Goal: Complete application form: Complete application form

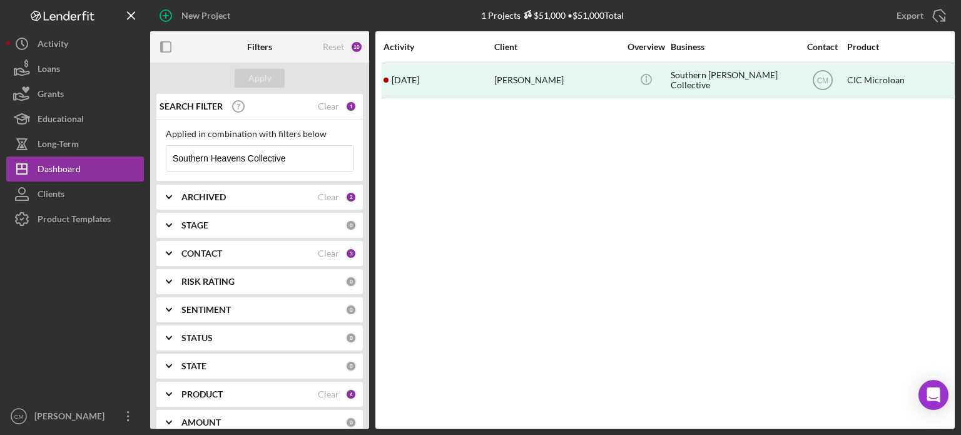
click at [328, 153] on icon "Icon/Menu Close" at bounding box center [340, 158] width 25 height 25
click at [328, 153] on input at bounding box center [259, 158] width 186 height 25
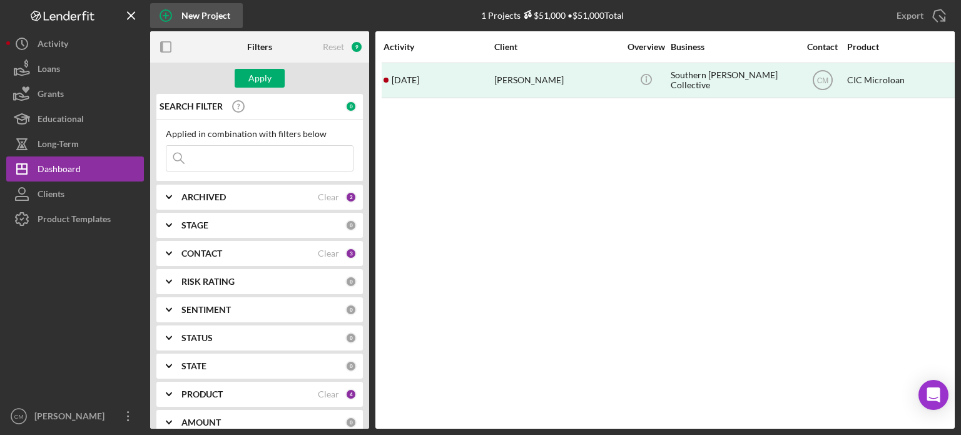
click at [200, 20] on div "New Project" at bounding box center [205, 15] width 49 height 25
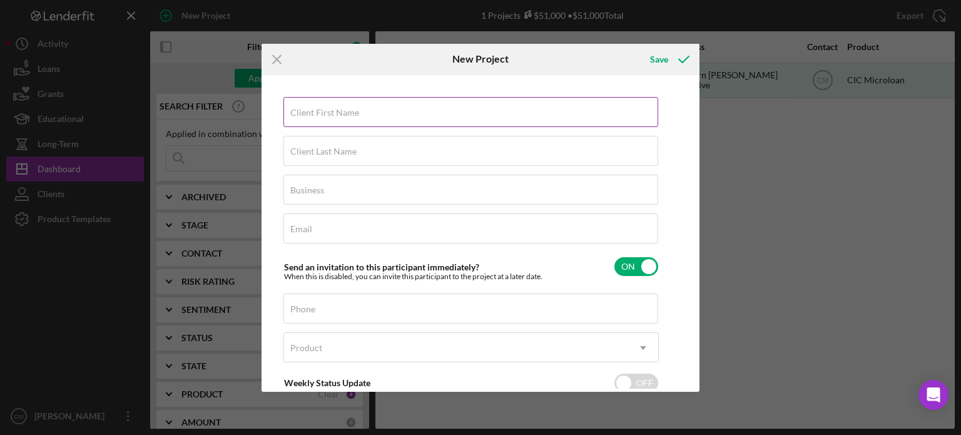
click at [325, 114] on label "Client First Name" at bounding box center [324, 113] width 69 height 10
click at [325, 114] on input "Client First Name" at bounding box center [470, 112] width 375 height 30
type input "[PERSON_NAME]"
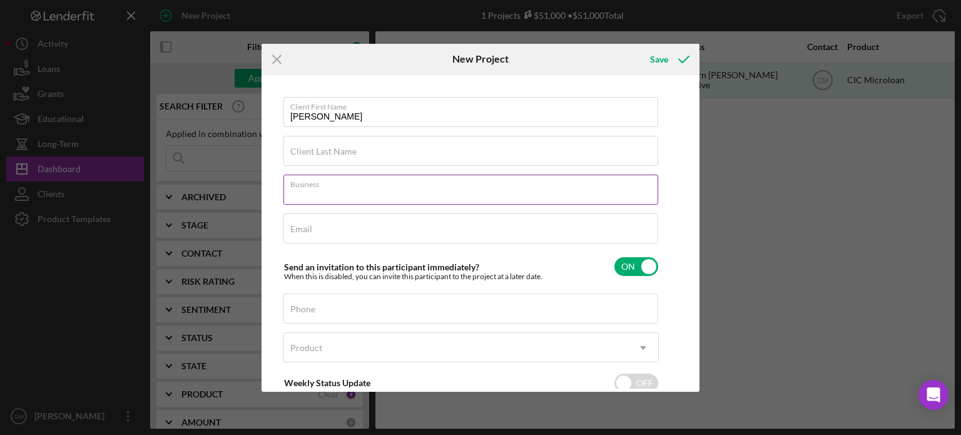
click at [328, 197] on input "Business" at bounding box center [470, 190] width 375 height 30
paste input "[EMAIL_ADDRESS][DOMAIN_NAME]"
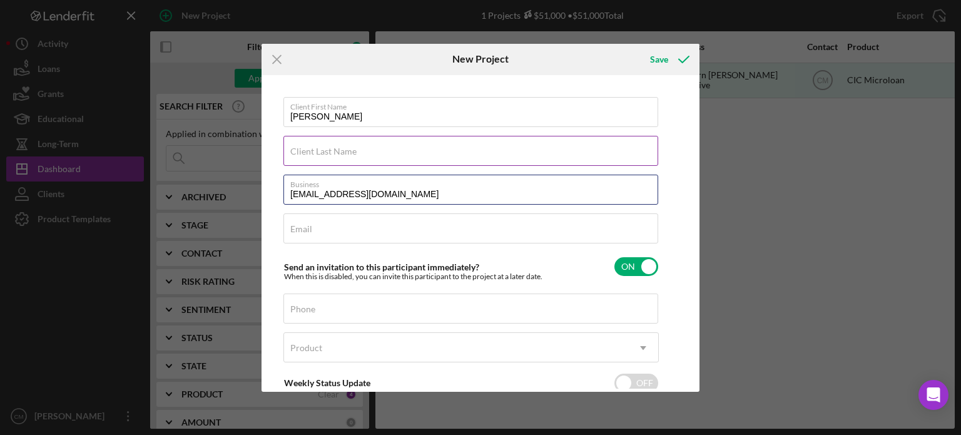
type input "[EMAIL_ADDRESS][DOMAIN_NAME]"
click at [333, 157] on input "Client Last Name" at bounding box center [470, 151] width 375 height 30
type input "Brown"
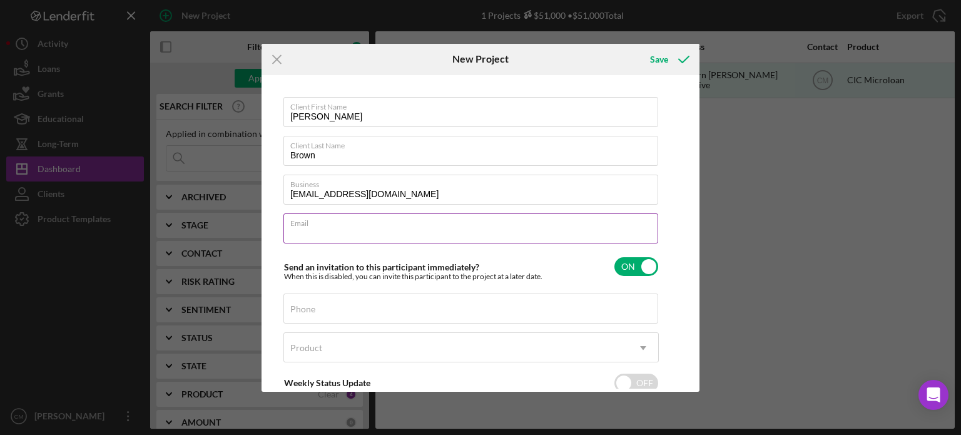
click at [350, 230] on input "Email" at bounding box center [470, 228] width 375 height 30
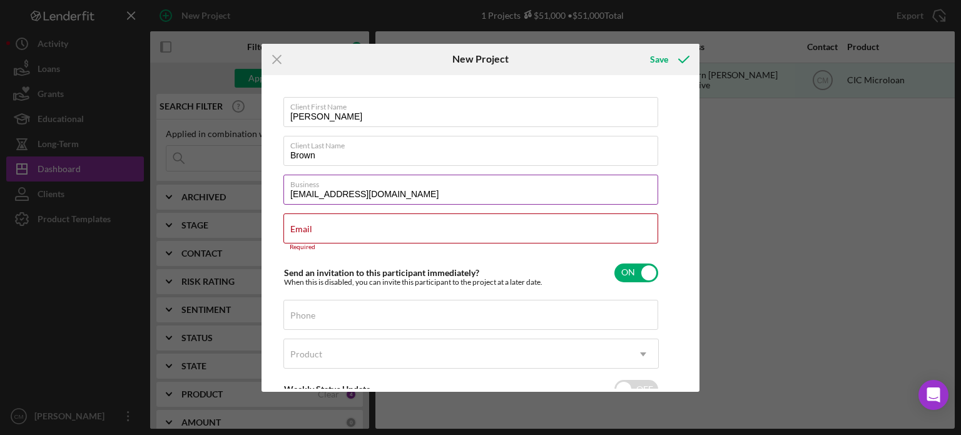
click at [409, 198] on input "[EMAIL_ADDRESS][DOMAIN_NAME]" at bounding box center [470, 190] width 375 height 30
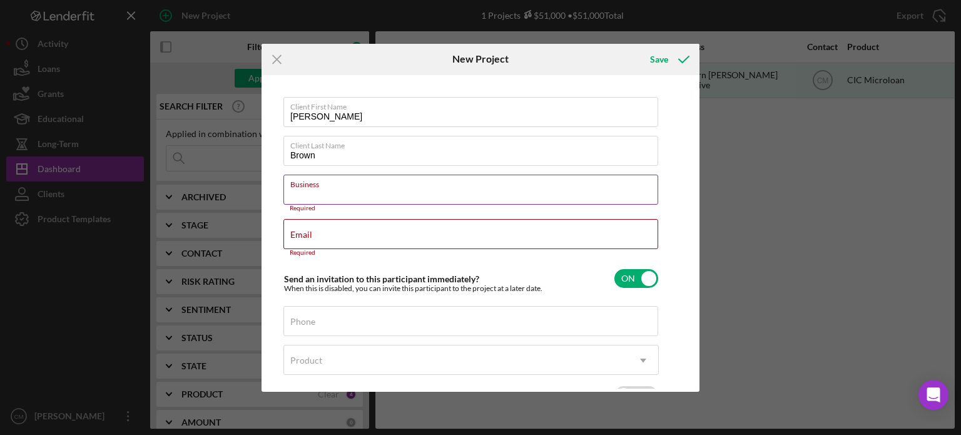
click at [409, 198] on input "Business" at bounding box center [470, 190] width 375 height 30
paste input "T'N'Ts Aquatics andExotics LLC"
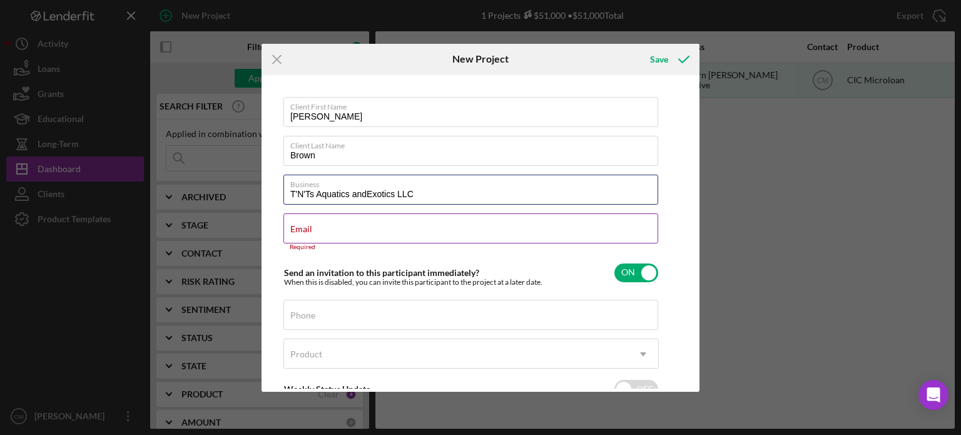
type input "T'N'Ts Aquatics andExotics LLC"
click at [390, 243] on div "Required" at bounding box center [470, 247] width 375 height 8
click at [388, 238] on input "Email" at bounding box center [470, 228] width 375 height 30
click at [347, 226] on div "Email Required" at bounding box center [470, 232] width 375 height 38
click at [341, 232] on input "Email" at bounding box center [470, 228] width 375 height 30
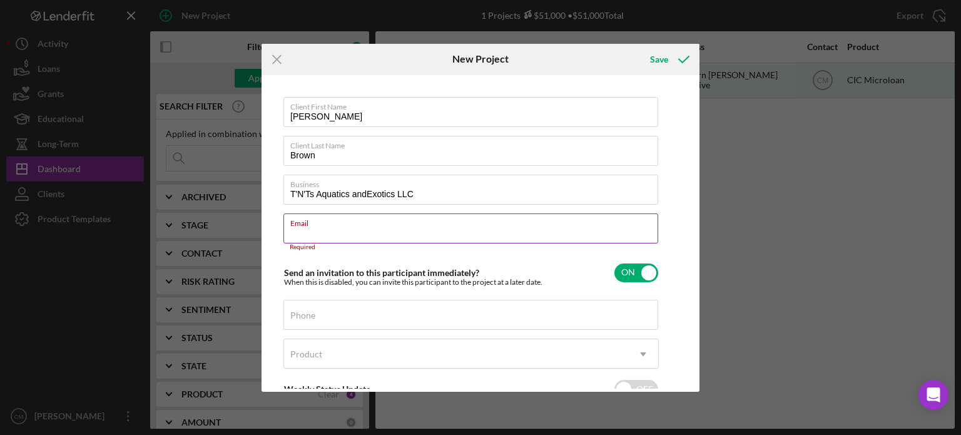
paste input "[EMAIL_ADDRESS][DOMAIN_NAME]"
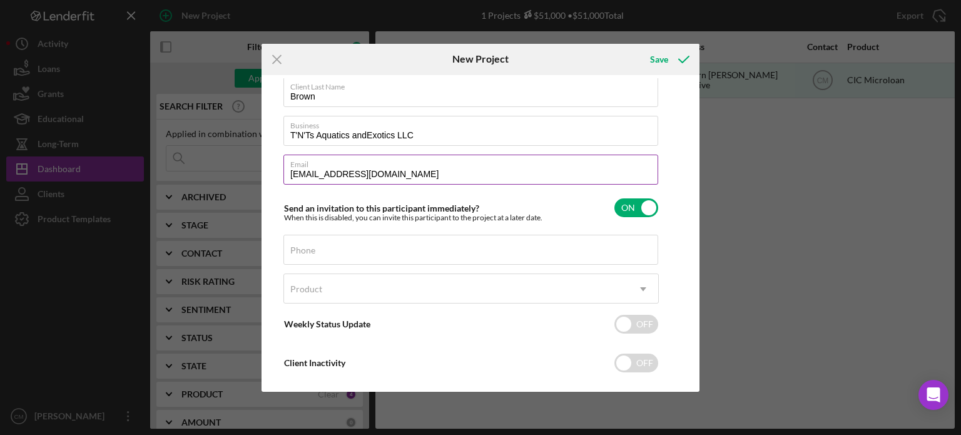
scroll to position [60, 0]
type input "[EMAIL_ADDRESS][DOMAIN_NAME]"
click at [362, 292] on div "Product" at bounding box center [456, 287] width 344 height 29
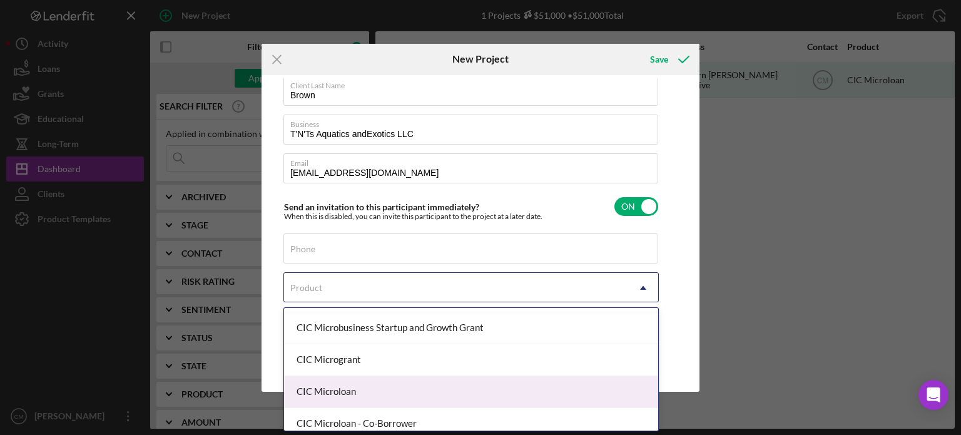
scroll to position [155, 0]
click at [397, 387] on div "CIC Microloan" at bounding box center [471, 393] width 374 height 32
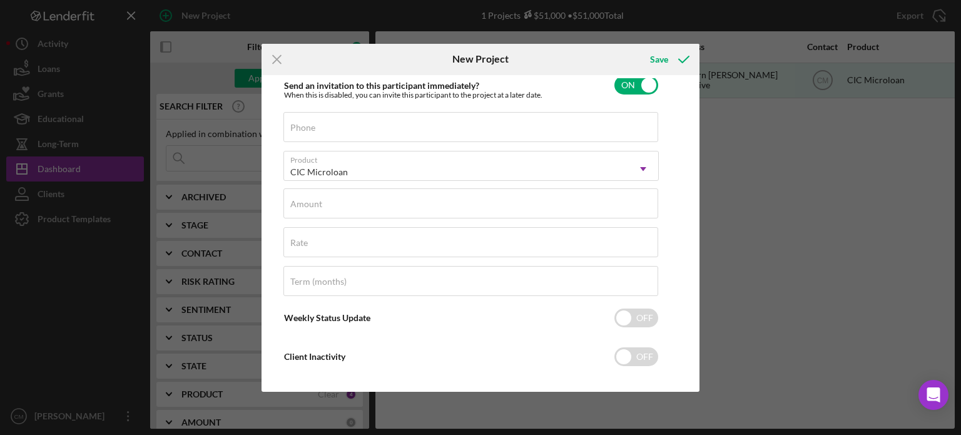
scroll to position [186, 0]
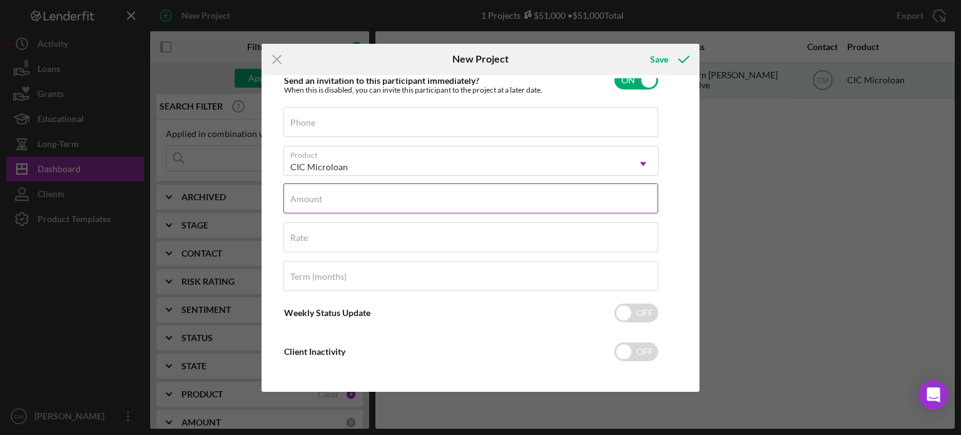
click at [339, 197] on div "Amount" at bounding box center [470, 198] width 375 height 31
click at [332, 197] on label "Amount" at bounding box center [474, 191] width 368 height 14
click at [332, 197] on input "Amount" at bounding box center [470, 198] width 375 height 30
type input "$5,000"
click at [338, 243] on input "Rate" at bounding box center [470, 237] width 375 height 30
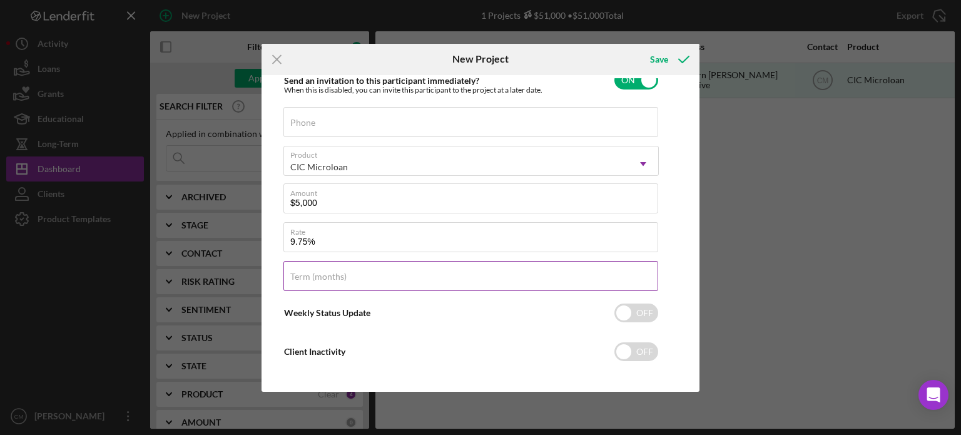
type input "9.750%"
click at [350, 273] on div "Term (months)" at bounding box center [470, 276] width 375 height 31
type input "12"
click at [683, 255] on div "Client First Name [PERSON_NAME] Client Last Name Brown Business T'N'Ts Aquatics…" at bounding box center [481, 233] width 432 height 310
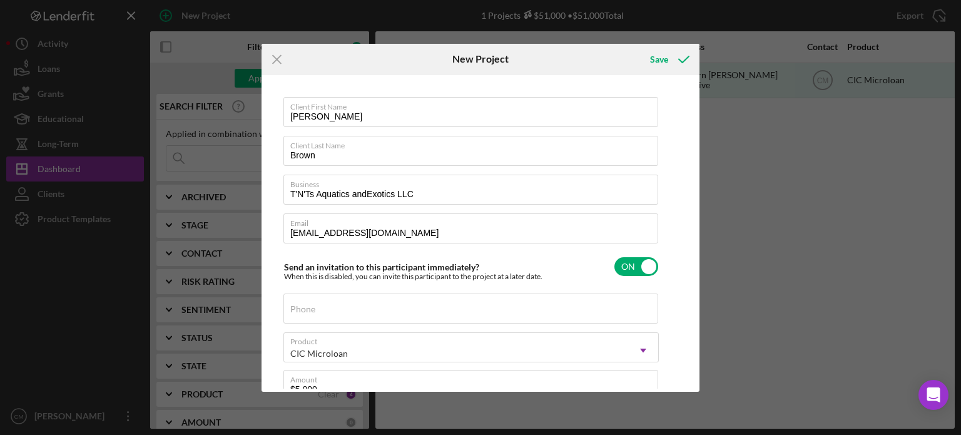
scroll to position [193, 0]
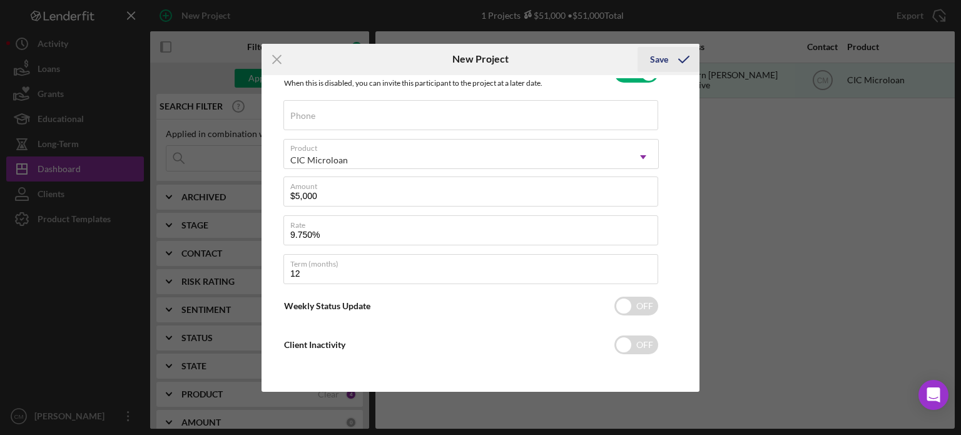
click at [659, 57] on div "Save" at bounding box center [659, 59] width 18 height 25
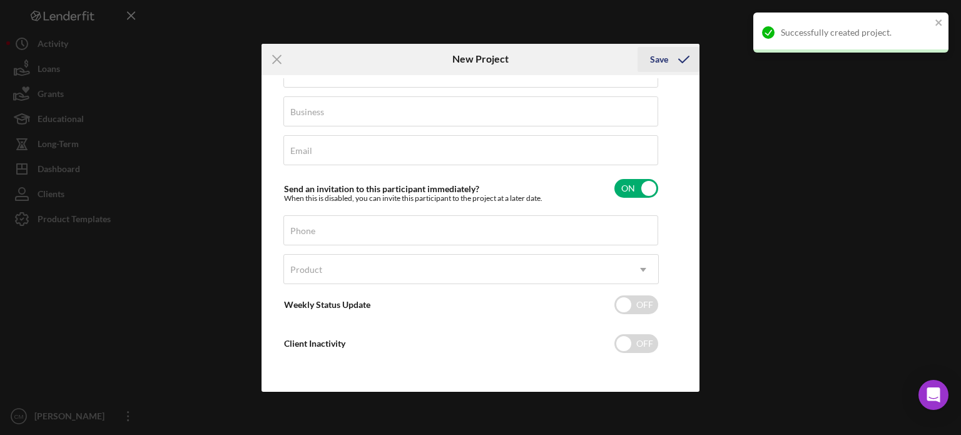
scroll to position [78, 0]
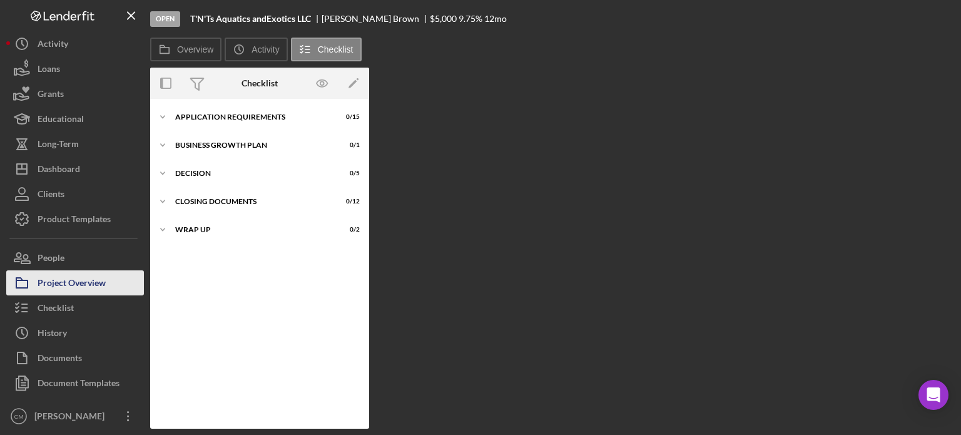
click at [96, 292] on div "Project Overview" at bounding box center [72, 284] width 68 height 28
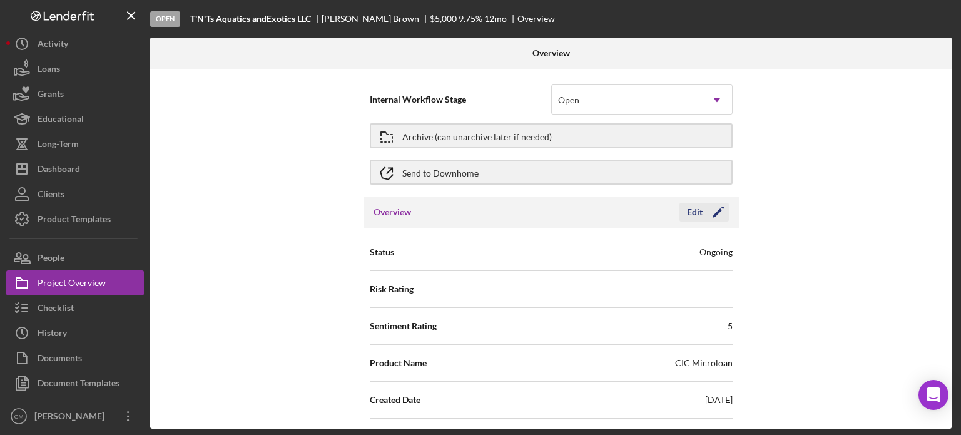
click at [718, 213] on icon "Icon/Edit" at bounding box center [718, 211] width 31 height 31
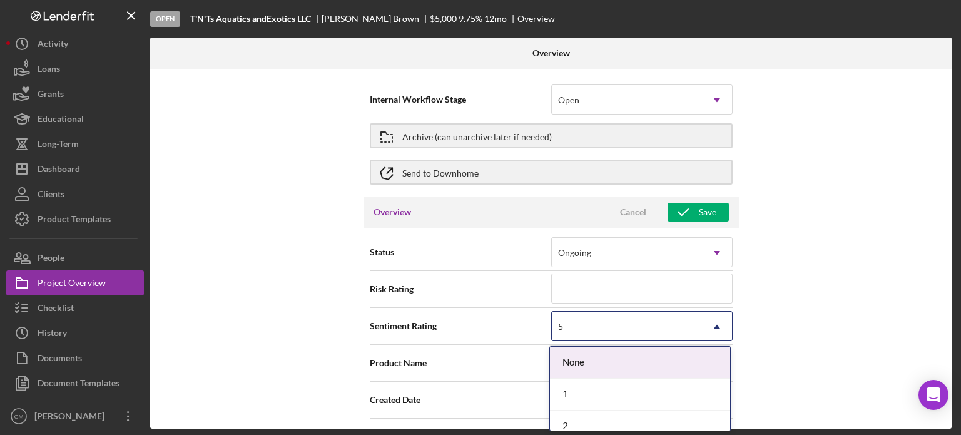
click at [676, 337] on div "5" at bounding box center [627, 326] width 150 height 29
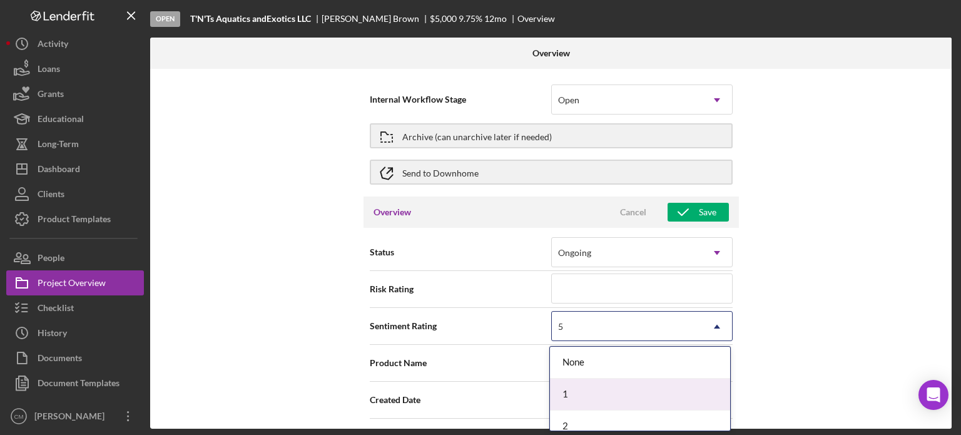
click at [636, 378] on div "1" at bounding box center [640, 394] width 180 height 32
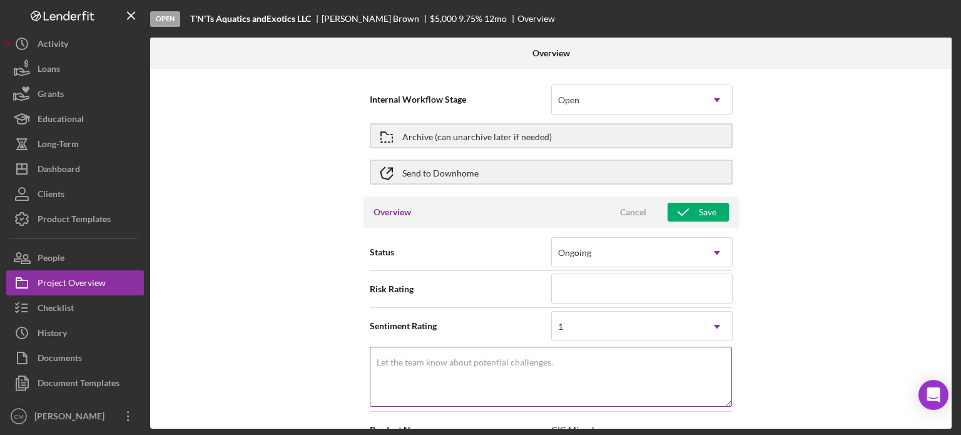
click at [563, 378] on textarea "Let the team know about potential challenges." at bounding box center [551, 377] width 362 height 60
type textarea "L"
type textarea "Low"
type textarea "Lo"
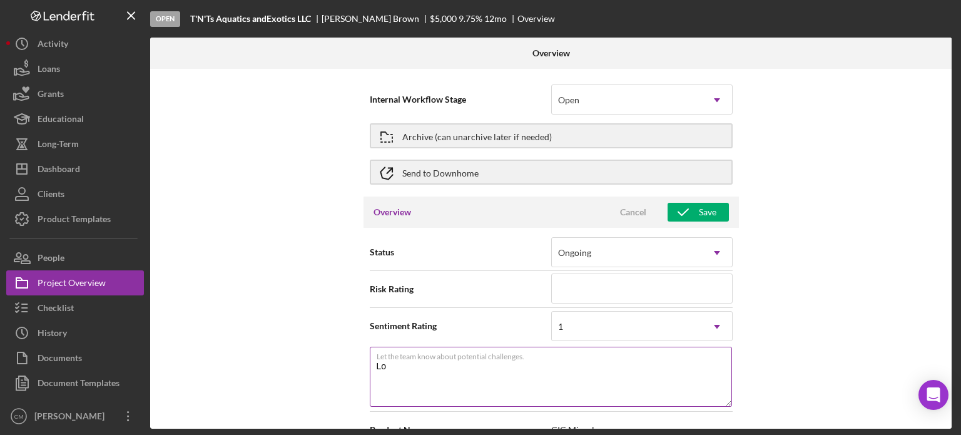
type textarea "L"
type textarea "N"
type textarea "No"
type textarea "Not"
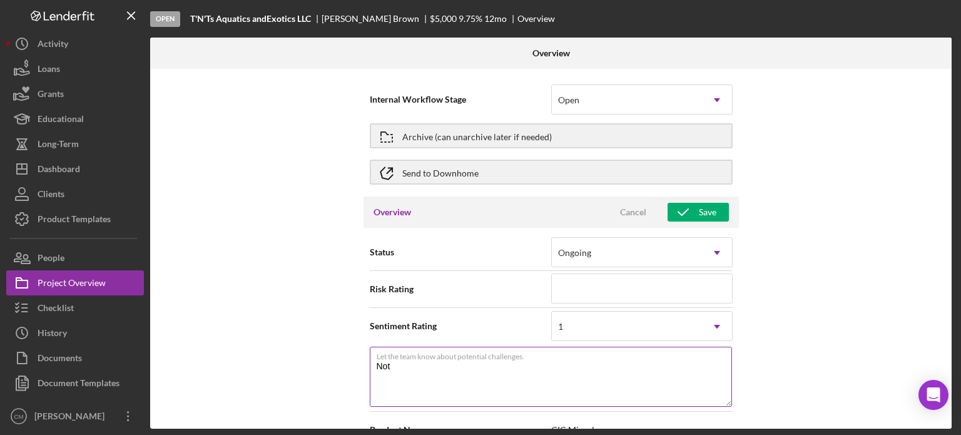
type textarea "Not s"
type textarea "Not su"
type textarea "Not sur"
type textarea "Not sure"
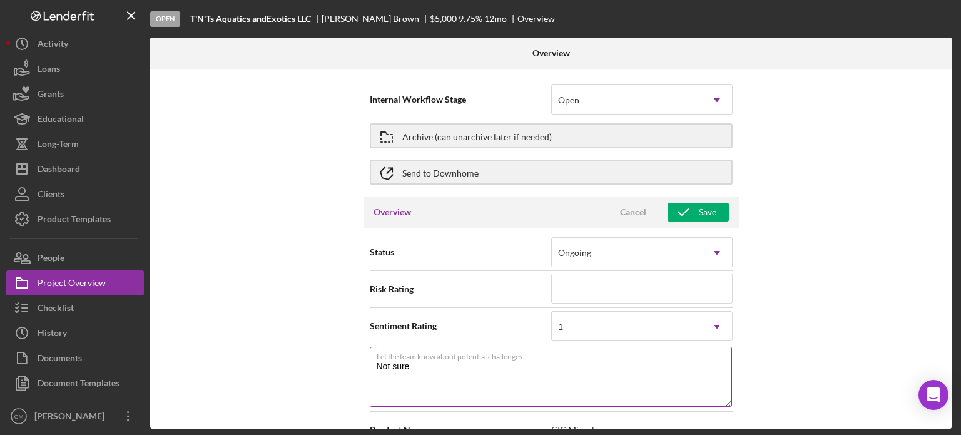
type textarea "Not sur"
type textarea "Not su"
type textarea "Not s"
type textarea "Not"
type textarea "No"
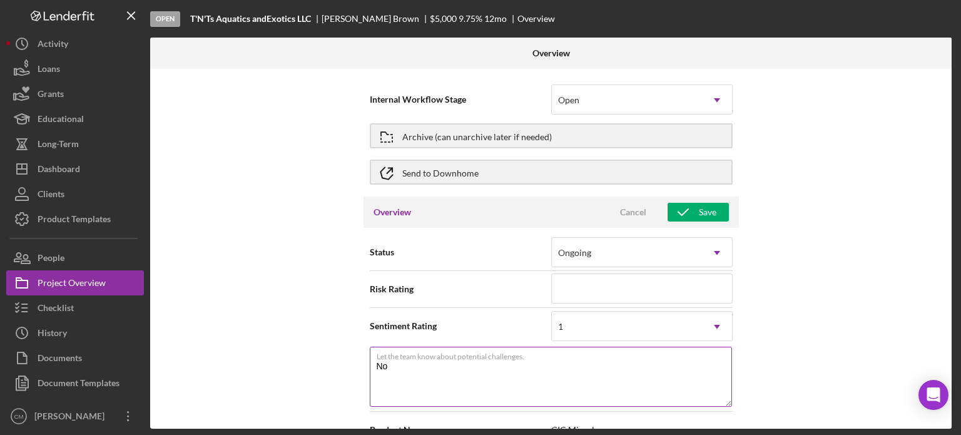
type textarea "N"
type textarea "C"
type textarea "Cl"
type textarea "Clie"
type textarea "Clien"
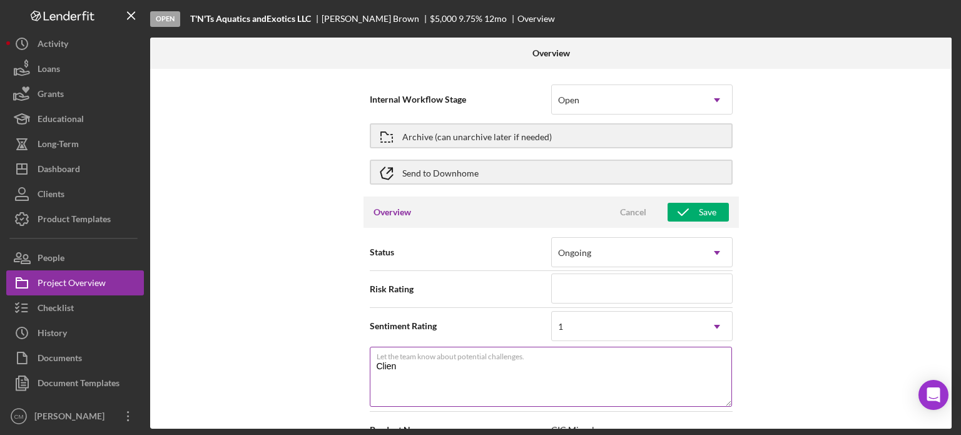
type textarea "Client"
type textarea "Client ma"
type textarea "Client may"
type textarea "Client may n"
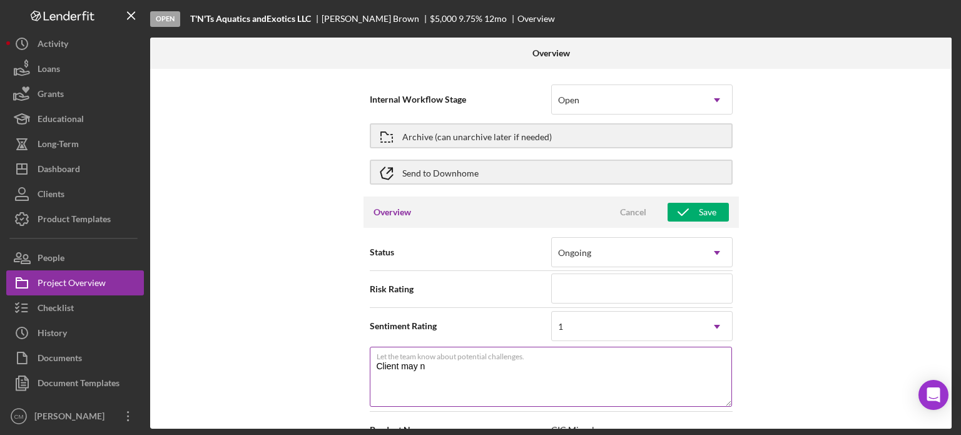
type textarea "Client may no"
type textarea "Client may not"
type textarea "Client may not b"
type textarea "Client may not be"
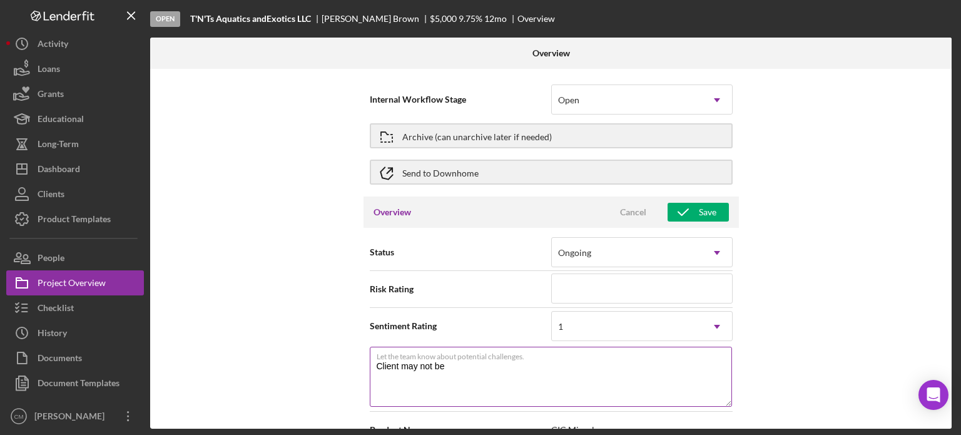
type textarea "Client may not be"
type textarea "Client may not be s"
type textarea "Client may not be su"
type textarea "Client may not be sup"
type textarea "Client may not be supe"
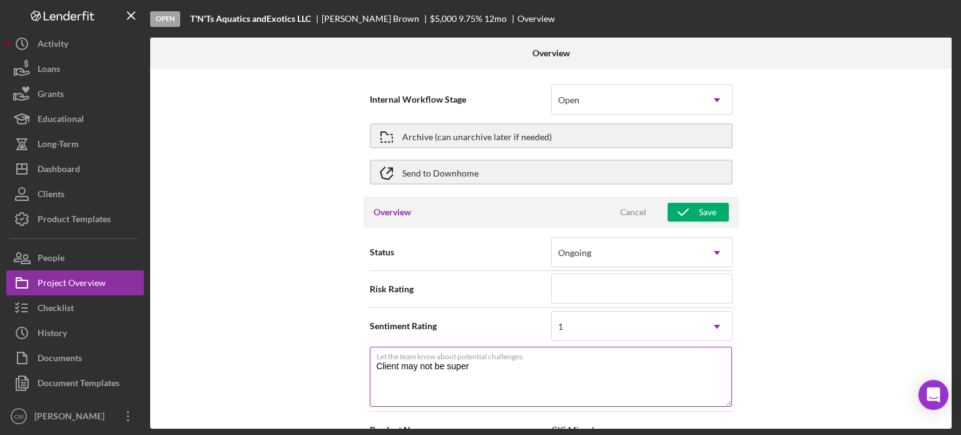
type textarea "Client may not be super"
type textarea "Client may not be super r"
type textarea "Client may not be super re"
type textarea "Client may not be super rea"
type textarea "Client may not be super read"
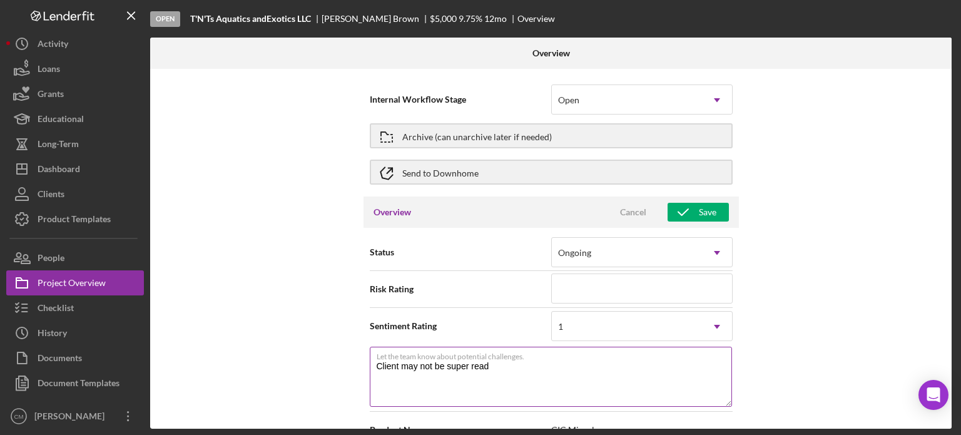
type textarea "Client may not be super ready"
type textarea "Client may not be super ready t"
type textarea "Client may not be super ready to"
type textarea "Client may not be super ready to a"
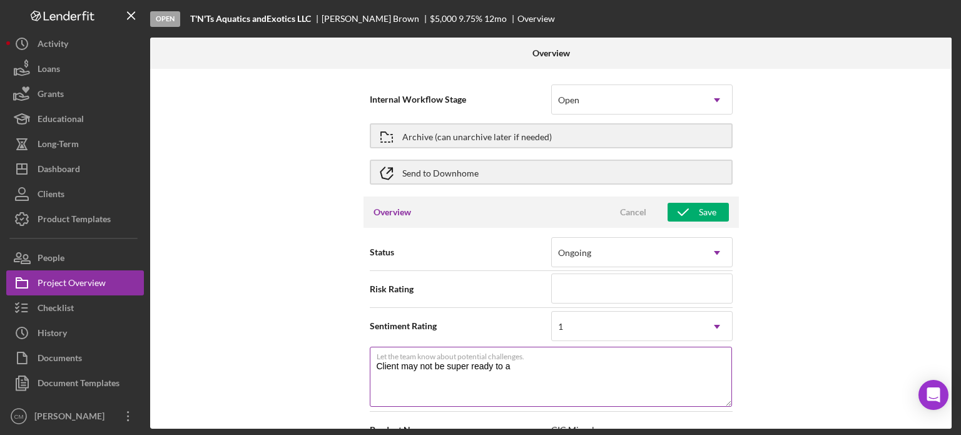
type textarea "Client may not be super ready to ap"
type textarea "Client may not be super ready to app"
type textarea "Client may not be super ready to appl"
type textarea "Client may not be super ready to apply"
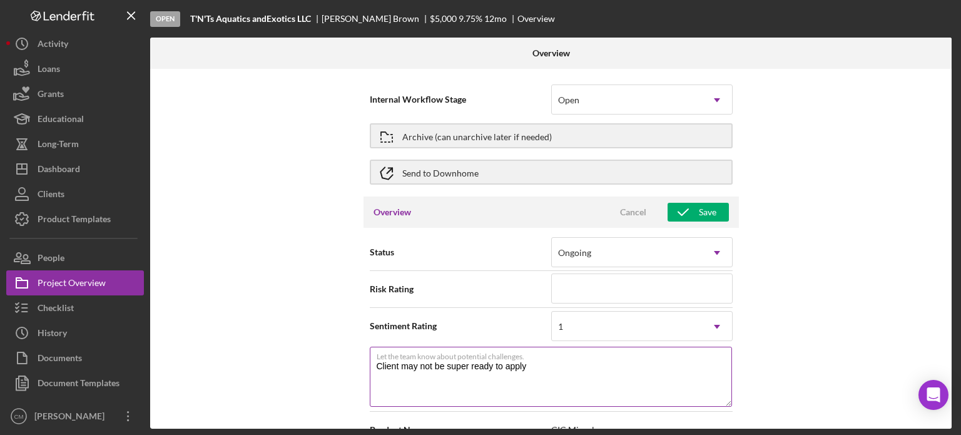
type textarea "Client may not be super ready to apply f"
type textarea "Client may not be super ready to apply fo"
type textarea "Client may not be super ready to apply for"
type textarea "Client may not be super ready to apply for f"
type textarea "Client may not be super ready to apply for fi"
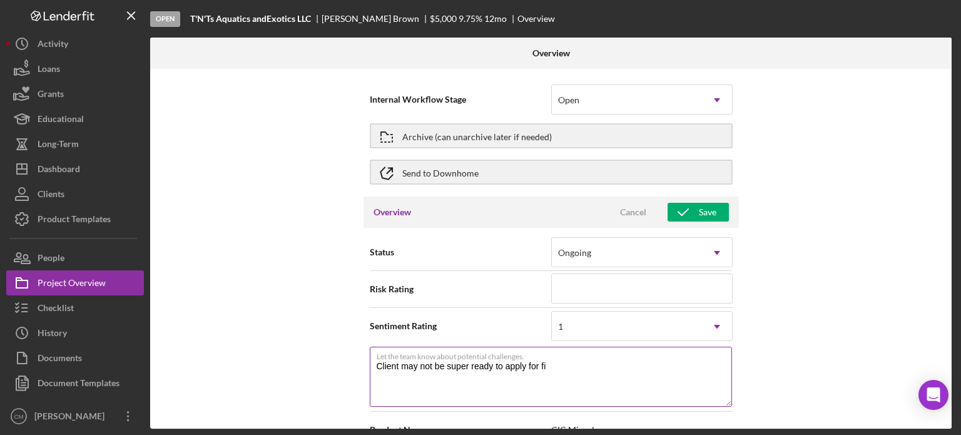
type textarea "Client may not be super ready to apply for fin"
type textarea "Client may not be super ready to apply for [PERSON_NAME]"
type textarea "Client may not be super ready to apply for financ"
type textarea "Client may not be super ready to apply for financi"
type textarea "Client may not be super ready to apply for financin"
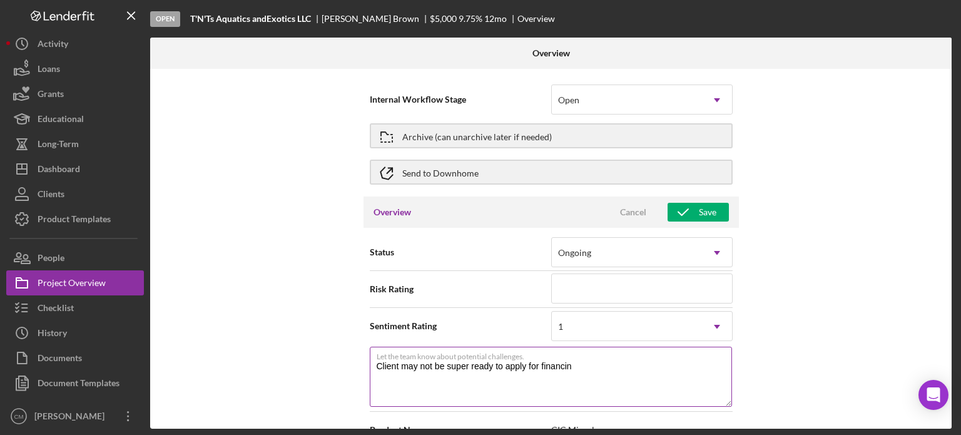
type textarea "Client may not be super ready to apply for financing"
type textarea "Client may not be super ready to apply for financing y"
type textarea "Client may not be super ready to apply for financing ye"
type textarea "Client may not be super ready to apply for financing yet"
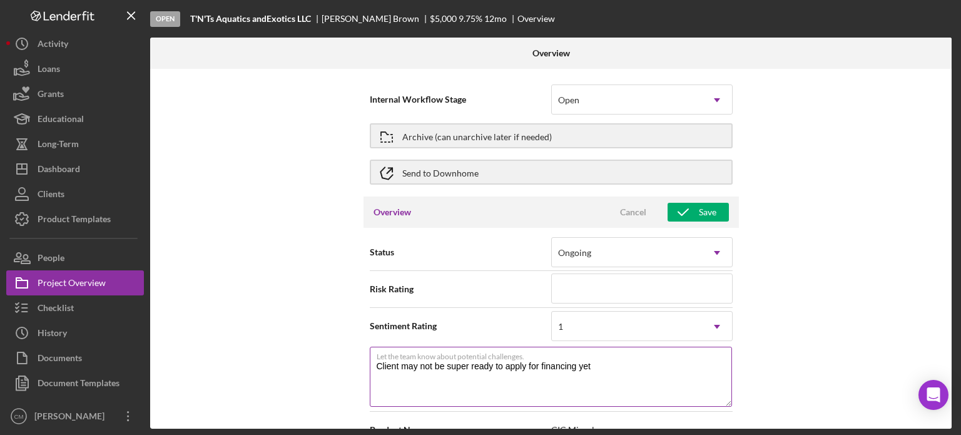
type textarea "Client may not be super ready to apply for financing yet."
type textarea "Client may not be super ready to apply for financing yet. B"
type textarea "Client may not be super ready to apply for financing yet. Bi"
type textarea "Client may not be super ready to apply for financing yet. Biz"
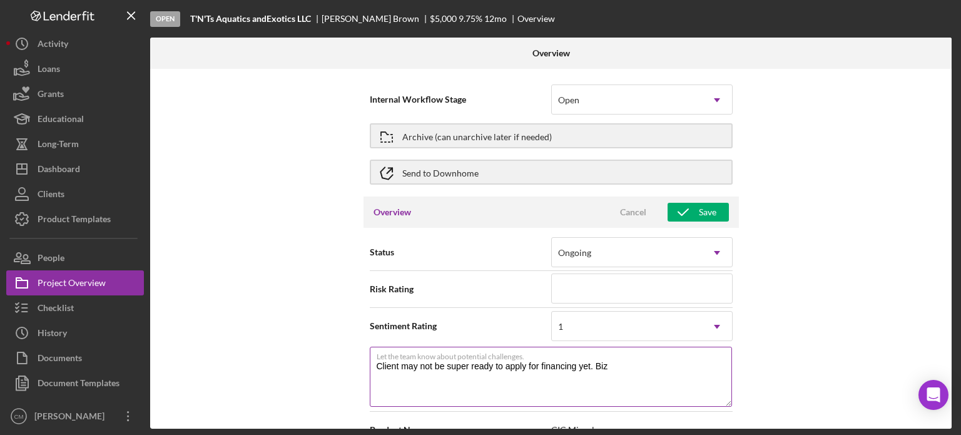
type textarea "Client may not be super ready to apply for financing yet. Biz"
type textarea "Client may not be super ready to apply for financing yet. Biz re"
type textarea "Client may not be super ready to apply for financing yet. Biz rec"
type textarea "Client may not be super ready to apply for financing yet. Biz rece"
type textarea "Client may not be super ready to apply for financing yet. Biz recen"
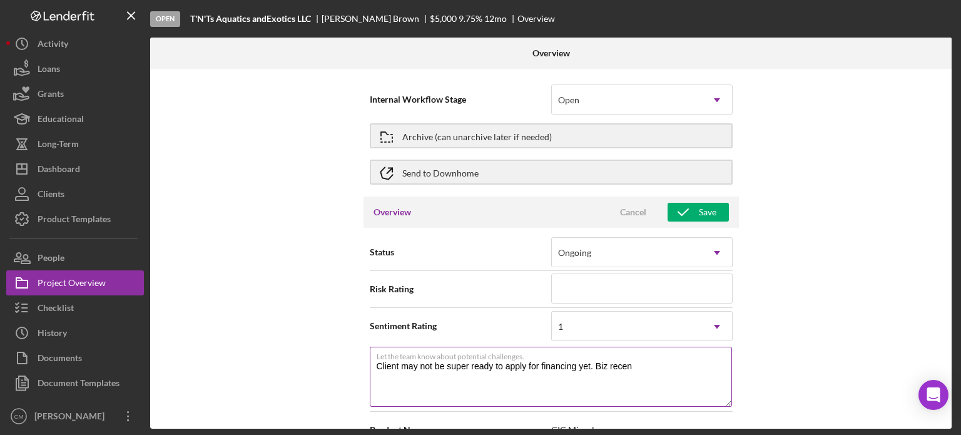
type textarea "Client may not be super ready to apply for financing yet. Biz recent"
type textarea "Client may not be super ready to apply for financing yet. Biz recentl"
type textarea "Client may not be super ready to apply for financing yet. Biz recently"
type textarea "Client may not be super ready to apply for financing yet. Biz recently op"
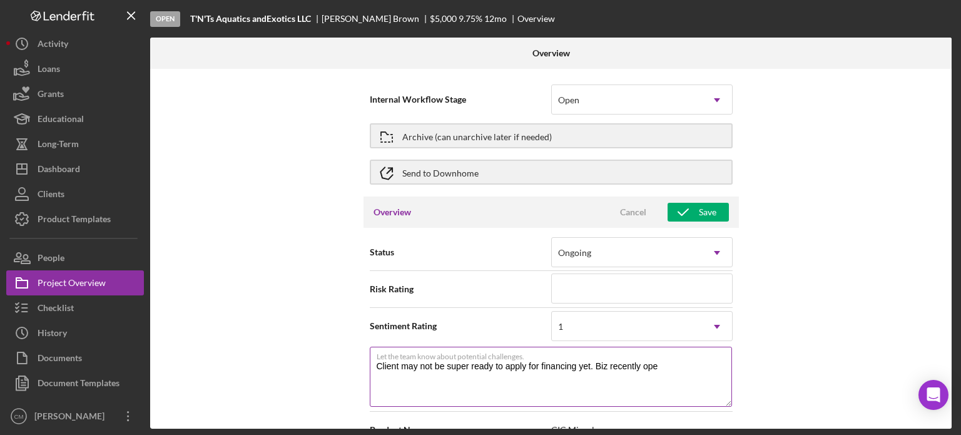
type textarea "Client may not be super ready to apply for financing yet. Biz recently open"
type textarea "Client may not be super ready to apply for financing yet. Biz recently open s"
type textarea "Client may not be super ready to apply for financing yet. Biz recently open st"
type textarea "Client may not be super ready to apply for financing yet. Biz recently open stor"
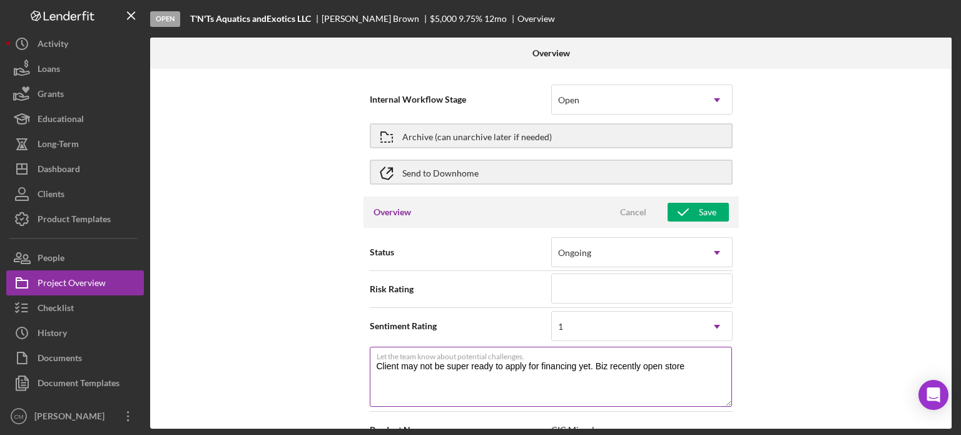
type textarea "Client may not be super ready to apply for financing yet. Biz recently open sto…"
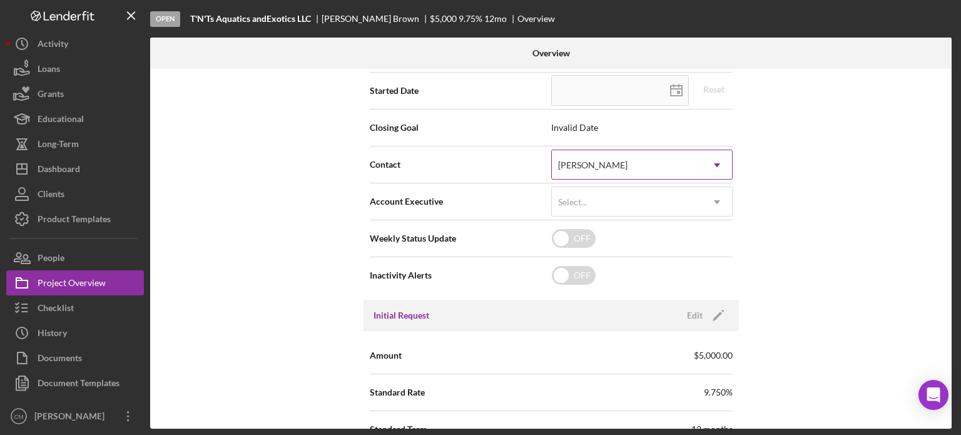
scroll to position [413, 0]
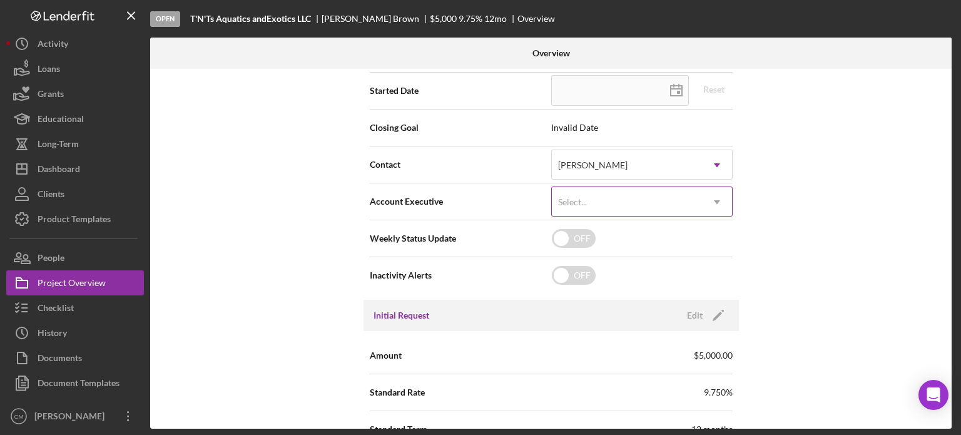
click at [665, 202] on div "Select..." at bounding box center [627, 202] width 150 height 29
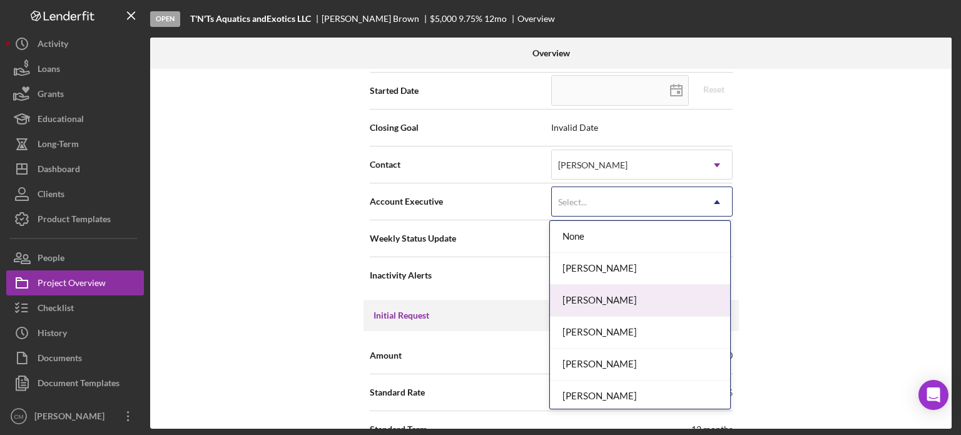
click at [648, 297] on div "[PERSON_NAME]" at bounding box center [640, 301] width 180 height 32
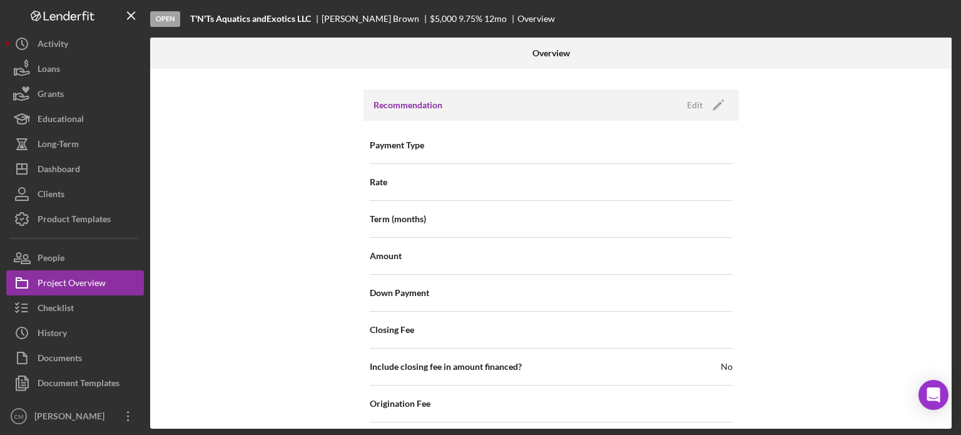
scroll to position [1093, 0]
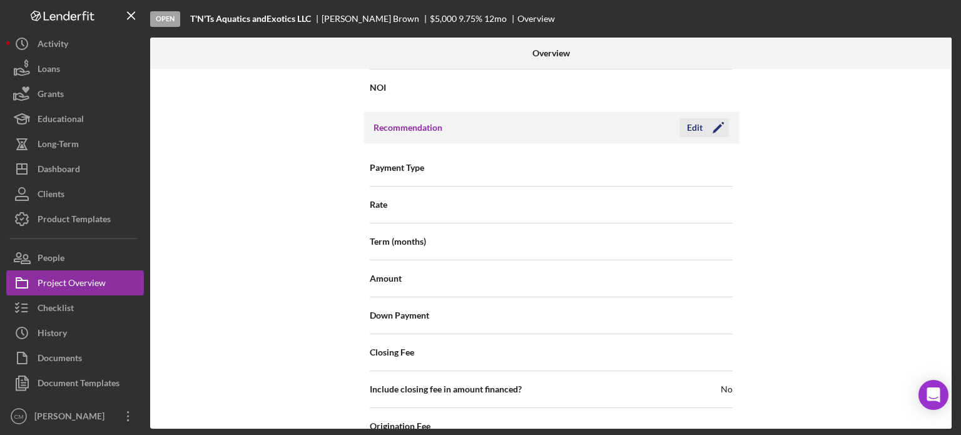
click at [716, 123] on icon "Icon/Edit" at bounding box center [718, 127] width 31 height 31
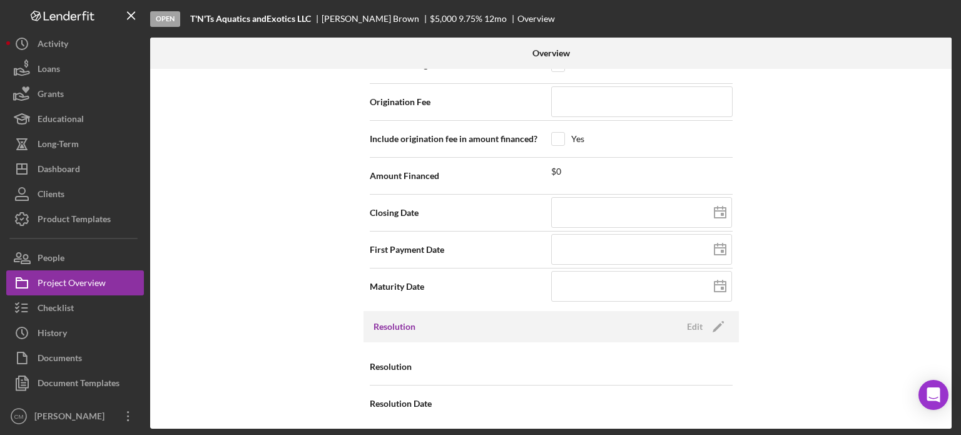
scroll to position [1418, 0]
click at [788, 273] on div "Internal Workflow Stage Open Icon/Dropdown Arrow Archive (can unarchive later i…" at bounding box center [550, 249] width 801 height 360
click at [806, 233] on div "Internal Workflow Stage Open Icon/Dropdown Arrow Archive (can unarchive later i…" at bounding box center [550, 249] width 801 height 360
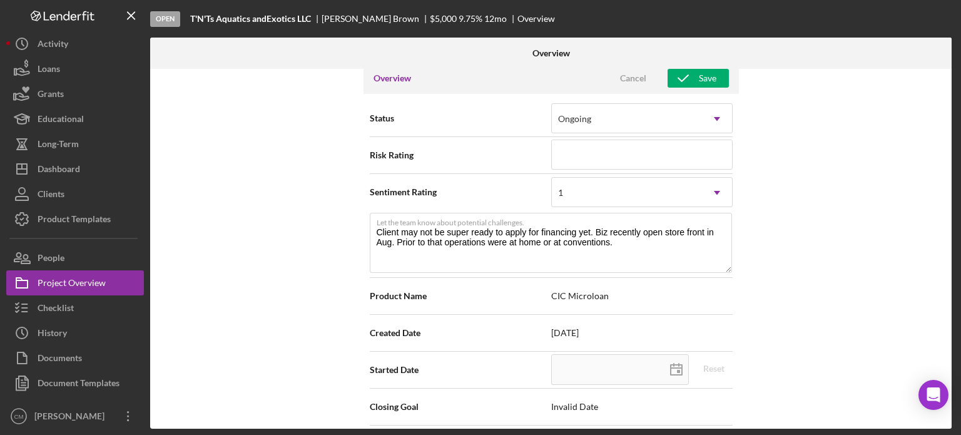
scroll to position [0, 0]
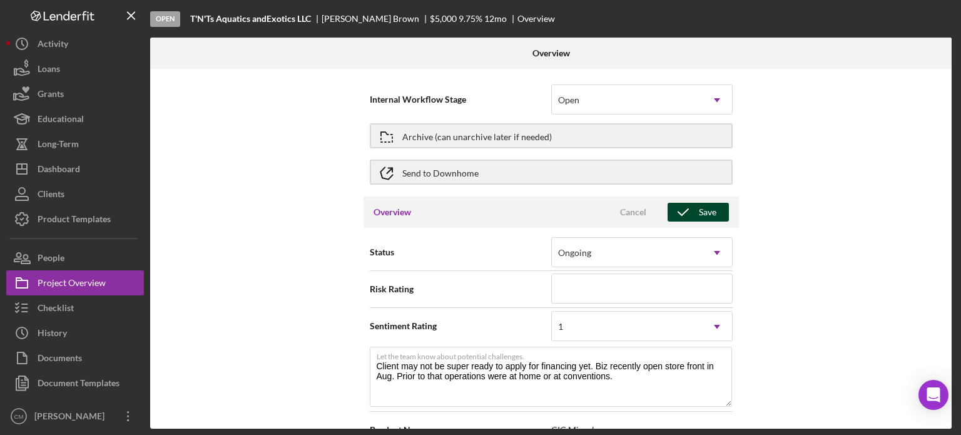
click at [699, 212] on div "Save" at bounding box center [708, 212] width 18 height 19
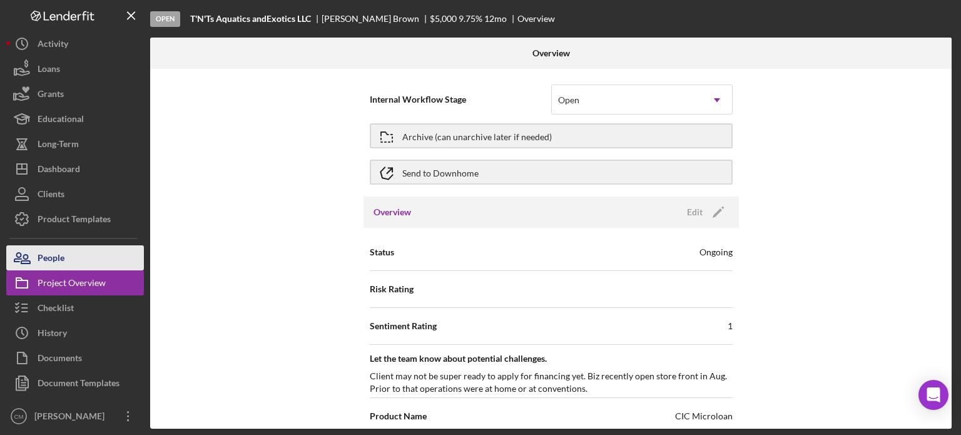
click at [59, 254] on div "People" at bounding box center [51, 259] width 27 height 28
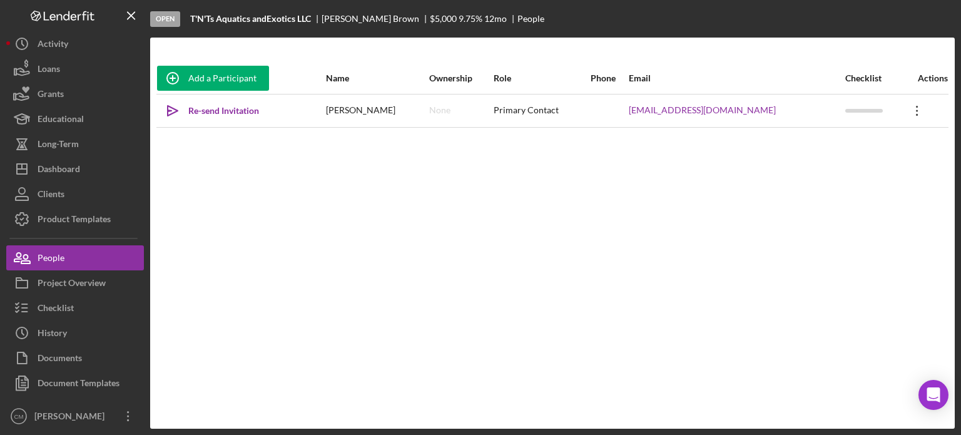
click at [903, 101] on icon "Icon/Overflow" at bounding box center [916, 110] width 31 height 31
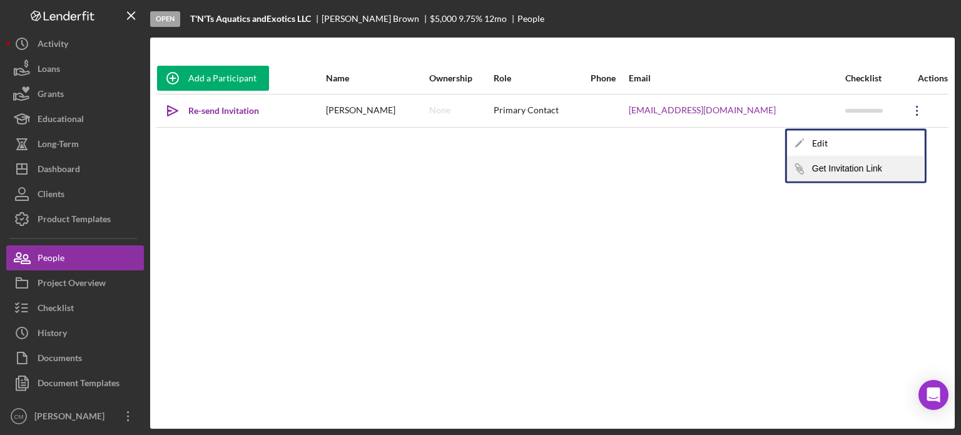
click at [845, 162] on button "Icon/Link Get Invitation Link" at bounding box center [856, 168] width 138 height 25
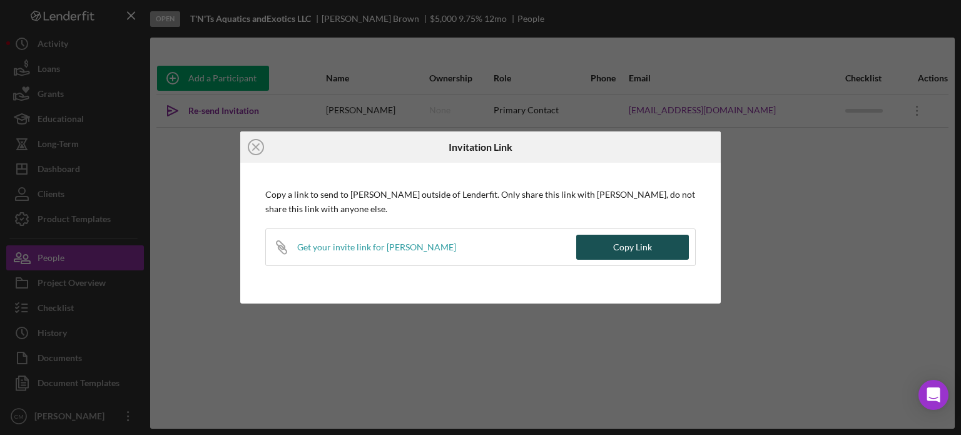
click at [636, 252] on div "Copy Link" at bounding box center [632, 247] width 39 height 25
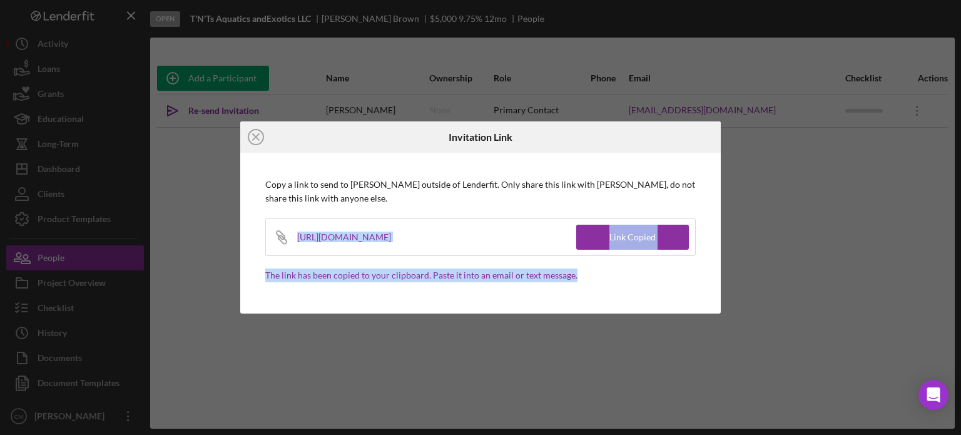
scroll to position [0, 5]
drag, startPoint x: 292, startPoint y: 237, endPoint x: 567, endPoint y: 238, distance: 275.9
click at [567, 238] on div "Icon/Link [URL][DOMAIN_NAME]" at bounding box center [421, 237] width 310 height 36
copy div "[URL][DOMAIN_NAME]"
